Goal: Transaction & Acquisition: Book appointment/travel/reservation

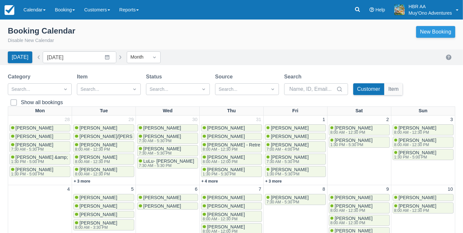
click at [442, 29] on link "New Booking" at bounding box center [435, 32] width 39 height 12
click at [428, 30] on link "New Booking" at bounding box center [435, 32] width 39 height 12
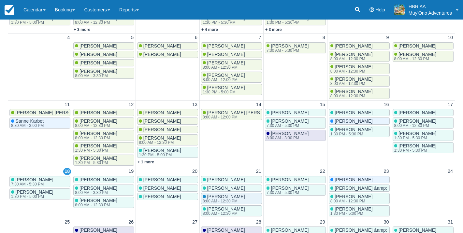
scroll to position [150, 0]
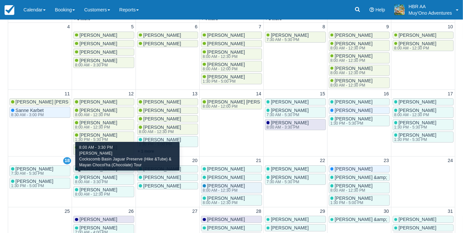
click at [105, 178] on span "Kimberly a carlson" at bounding box center [99, 177] width 38 height 5
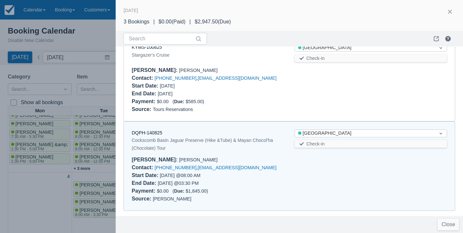
scroll to position [101, 0]
click at [156, 136] on div "DQPH-140825" at bounding box center [208, 133] width 153 height 7
click at [154, 133] on link "DQPH-140825" at bounding box center [147, 133] width 31 height 5
click at [449, 13] on button "button" at bounding box center [450, 12] width 10 height 10
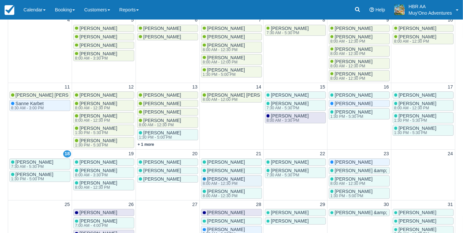
scroll to position [183, 0]
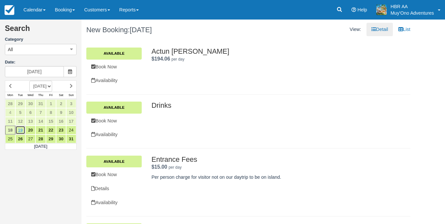
click at [24, 128] on link "19" at bounding box center [20, 130] width 10 height 9
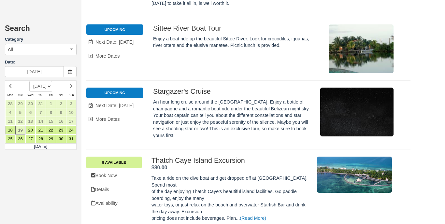
scroll to position [742, 0]
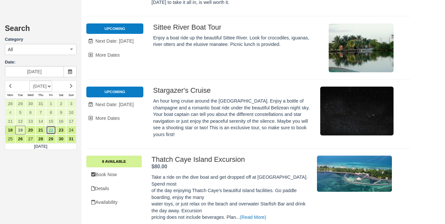
click at [50, 130] on link "22" at bounding box center [51, 130] width 10 height 9
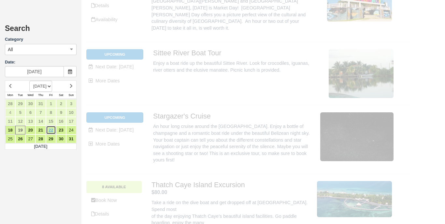
scroll to position [0, 0]
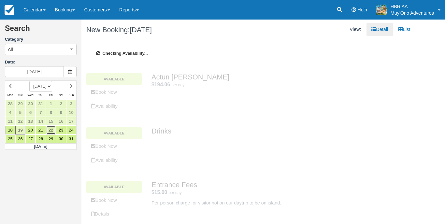
type input "08/22/25"
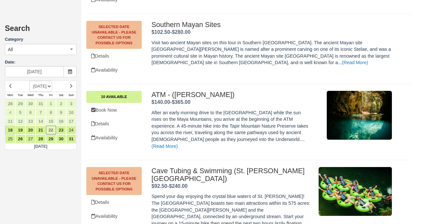
scroll to position [2662, 0]
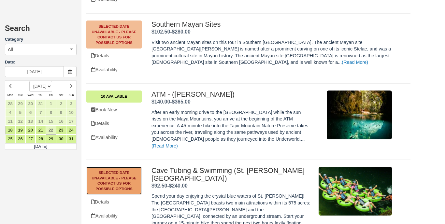
click at [119, 167] on link "Selected Date Unavailable - Please contact us for possible options" at bounding box center [113, 181] width 55 height 28
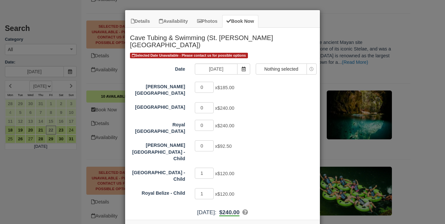
click at [223, 53] on span "Selected Date Unavailable - Please contact us for possible options" at bounding box center [189, 56] width 118 height 6
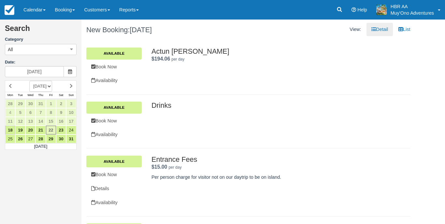
scroll to position [0, 0]
click at [18, 130] on link "19" at bounding box center [20, 130] width 10 height 9
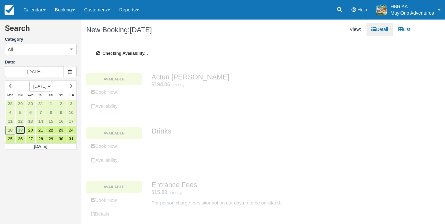
type input "[DATE]"
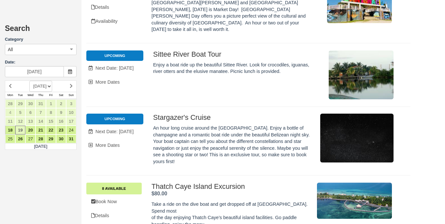
scroll to position [732, 0]
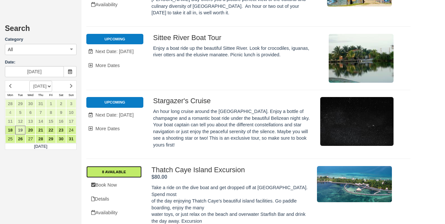
click at [121, 166] on link "8 Available" at bounding box center [113, 172] width 55 height 12
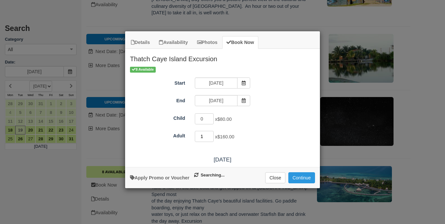
click at [211, 136] on input "1" at bounding box center [204, 136] width 19 height 11
click at [211, 136] on input "2" at bounding box center [204, 136] width 19 height 11
click at [211, 136] on input "3" at bounding box center [204, 136] width 19 height 11
type input "4"
click at [211, 136] on input "4" at bounding box center [204, 136] width 19 height 11
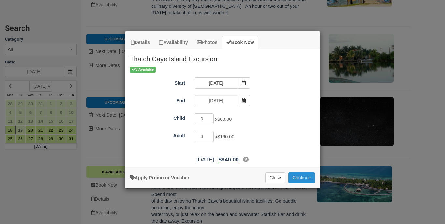
click at [308, 181] on button "Continue" at bounding box center [302, 177] width 27 height 11
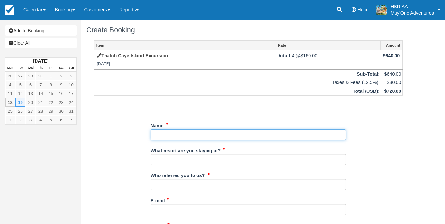
click at [230, 136] on input "Name" at bounding box center [249, 134] width 196 height 11
type input "Tifanny Harris"
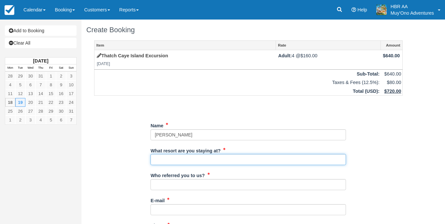
click at [203, 161] on input "What resort are you staying at?" at bounding box center [249, 159] width 196 height 11
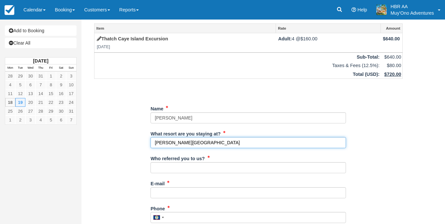
type input "Hopkins Bay Resort"
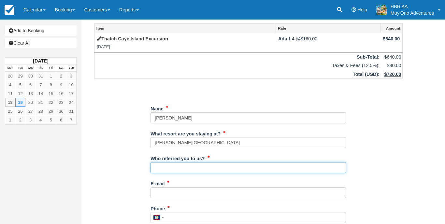
click at [199, 166] on input "Who referred you to us?" at bounding box center [249, 167] width 196 height 11
type input "J"
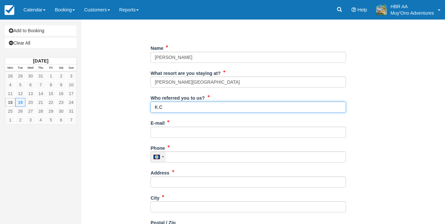
scroll to position [80, 0]
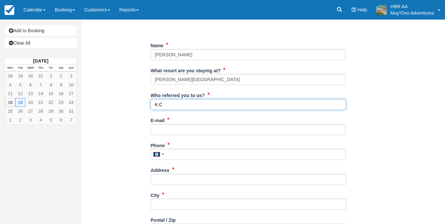
type input "K.C"
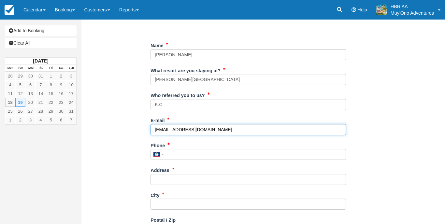
type input "frontdesk@hopkinsbaybelize.com"
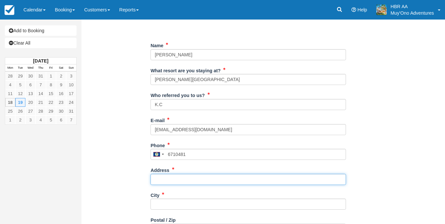
type input "671-0481"
type input "Hopkins"
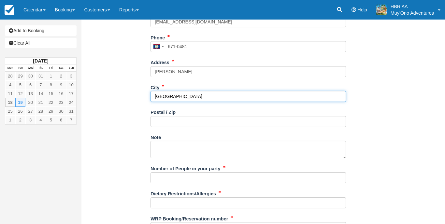
scroll to position [202, 0]
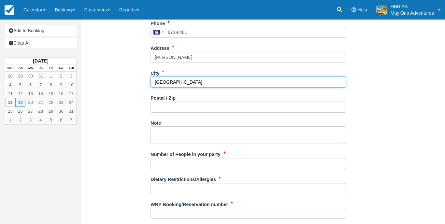
type input "[GEOGRAPHIC_DATA]"
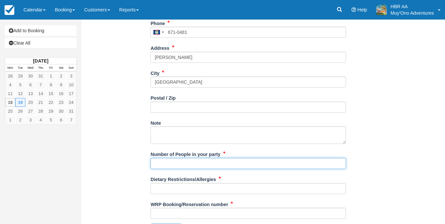
click at [188, 164] on input "Number of People in your party" at bounding box center [249, 163] width 196 height 11
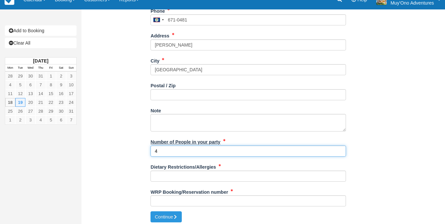
scroll to position [215, 0]
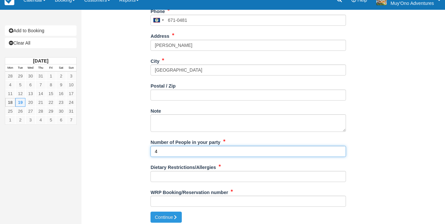
type input "4"
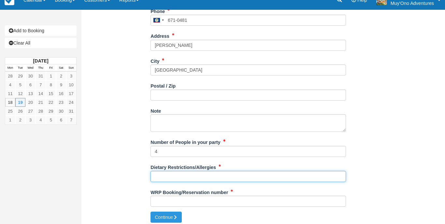
click at [185, 178] on input "Dietary Restrictions/Allergies" at bounding box center [249, 176] width 196 height 11
type input "N/A"
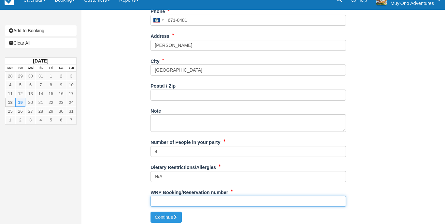
click at [205, 198] on input "WRP Booking/Reservation number" at bounding box center [249, 201] width 196 height 11
paste input "46064032"
type input "46064032"
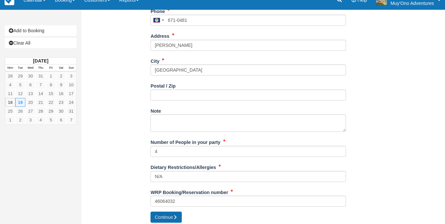
click at [168, 212] on button "Continue" at bounding box center [166, 217] width 31 height 11
type input "+5016710481"
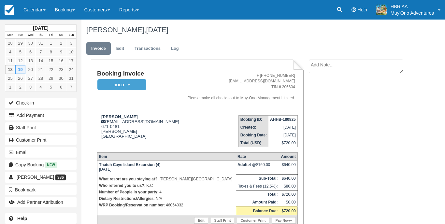
click at [133, 87] on em "HOLD" at bounding box center [121, 84] width 49 height 11
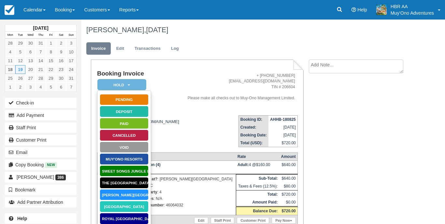
click at [121, 193] on link "[PERSON_NAME][GEOGRAPHIC_DATA]" at bounding box center [124, 194] width 49 height 11
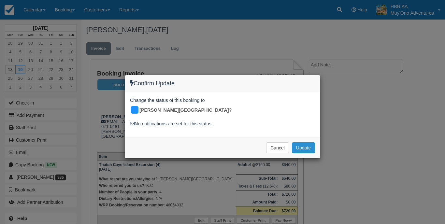
click at [309, 142] on button "Update" at bounding box center [303, 147] width 23 height 11
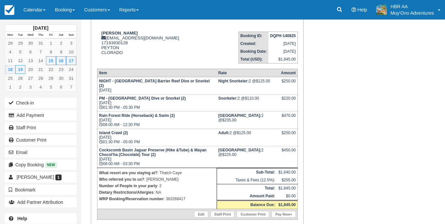
scroll to position [83, 0]
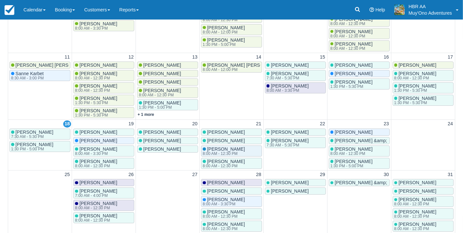
scroll to position [188, 0]
